Goal: Information Seeking & Learning: Find specific fact

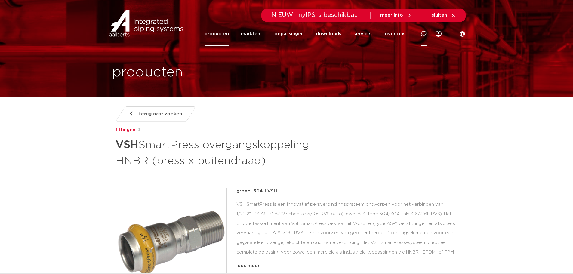
click at [424, 35] on icon at bounding box center [423, 34] width 6 height 6
click at [246, 31] on input "Zoeken" at bounding box center [333, 33] width 189 height 12
type input "Super MPI"
click button "Zoeken" at bounding box center [0, 0] width 0 height 0
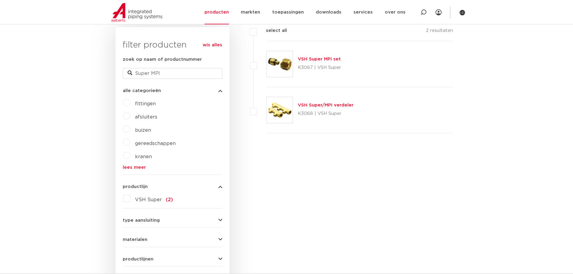
click at [310, 58] on link "VSH Super MPI set" at bounding box center [319, 59] width 43 height 5
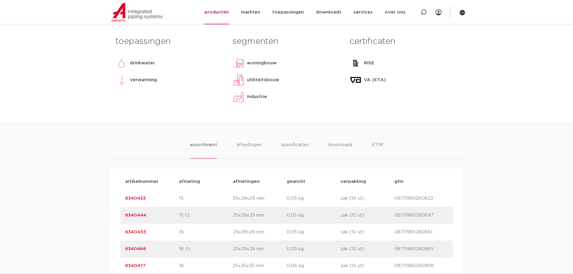
scroll to position [241, 0]
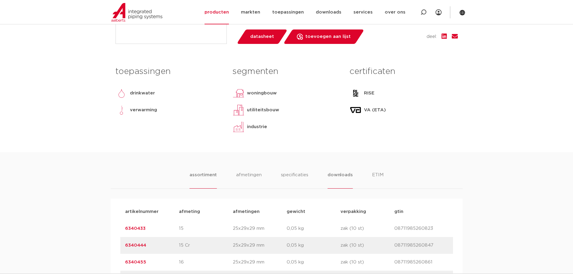
click at [330, 175] on li "downloads" at bounding box center [340, 179] width 25 height 17
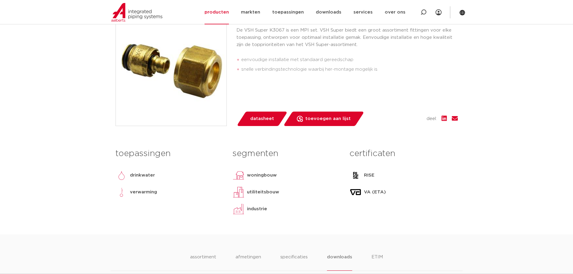
scroll to position [211, 0]
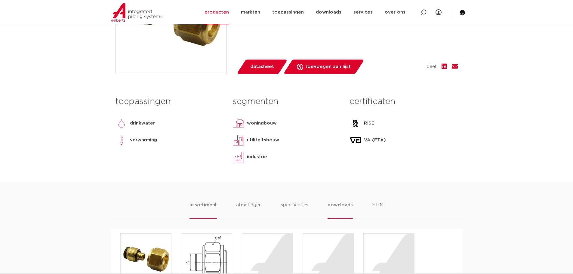
click at [199, 205] on li "assortiment" at bounding box center [202, 210] width 27 height 17
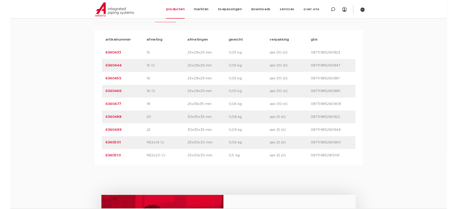
scroll to position [361, 0]
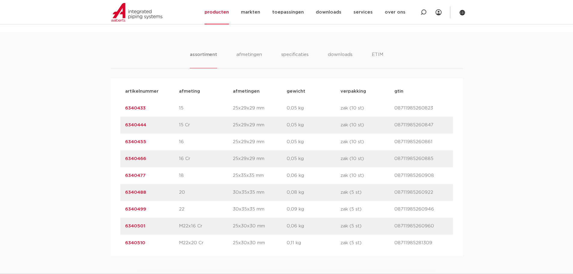
drag, startPoint x: 149, startPoint y: 107, endPoint x: 120, endPoint y: 108, distance: 29.2
click at [120, 108] on div "artikelnummer 6340433 afmeting 15 afmetingen 25x29x29 mm gewicht 0,05 kg verpak…" at bounding box center [286, 108] width 333 height 17
copy link "6340433"
click at [98, 111] on div "assortiment afmetingen specificaties downloads ETIM assortiment afmetingen spec…" at bounding box center [286, 144] width 573 height 224
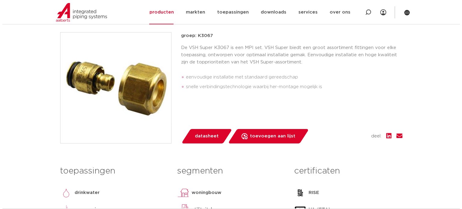
scroll to position [90, 0]
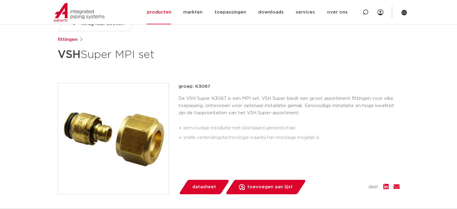
click at [106, 121] on img at bounding box center [113, 138] width 111 height 111
